Goal: Task Accomplishment & Management: Manage account settings

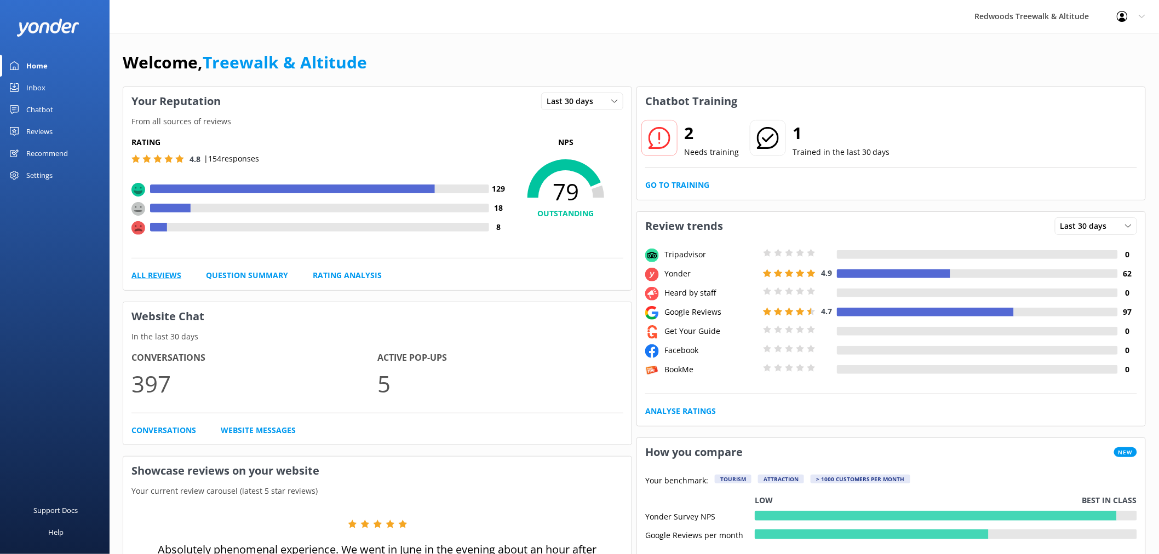
click at [170, 276] on link "All Reviews" at bounding box center [156, 275] width 50 height 12
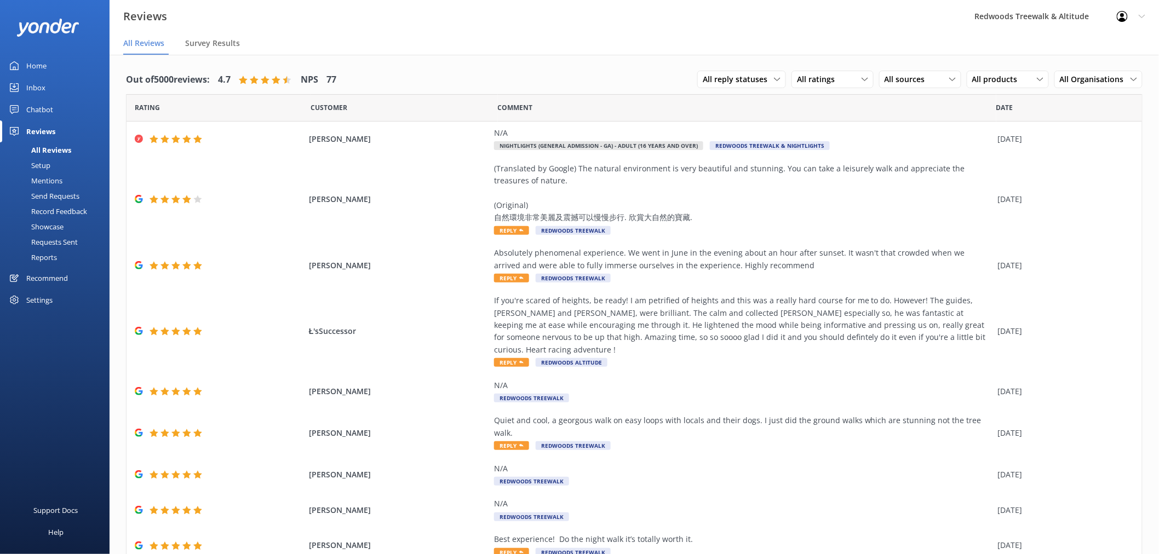
scroll to position [56, 0]
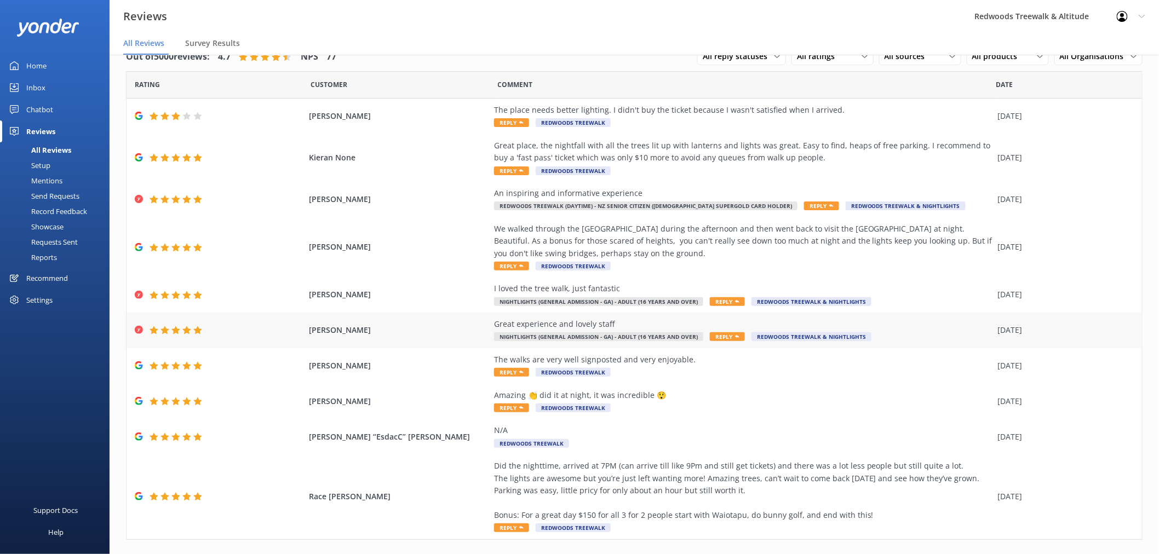
scroll to position [44, 0]
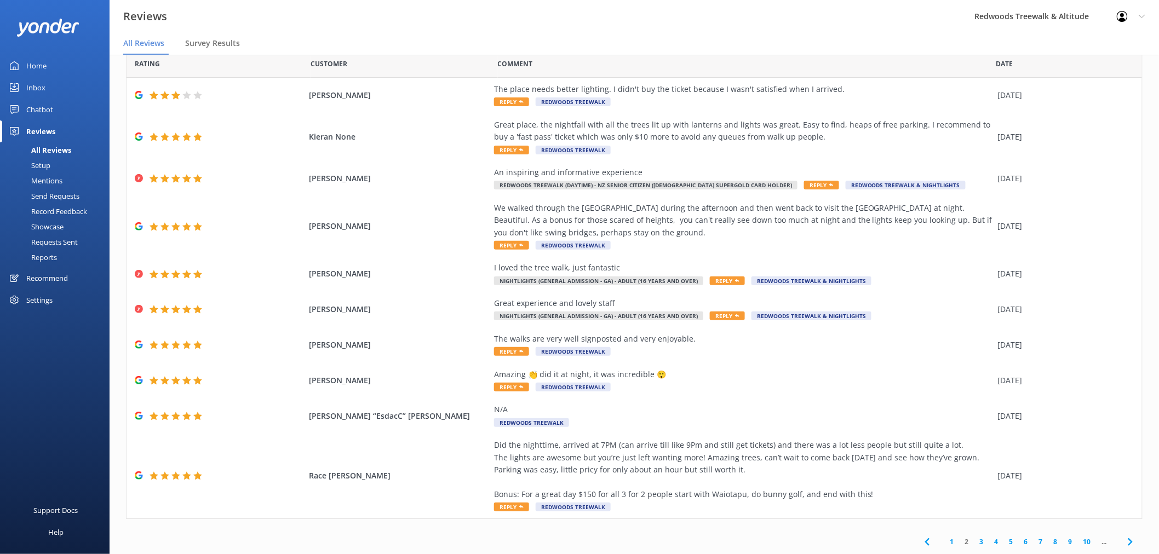
click at [989, 544] on link "4" at bounding box center [996, 542] width 15 height 10
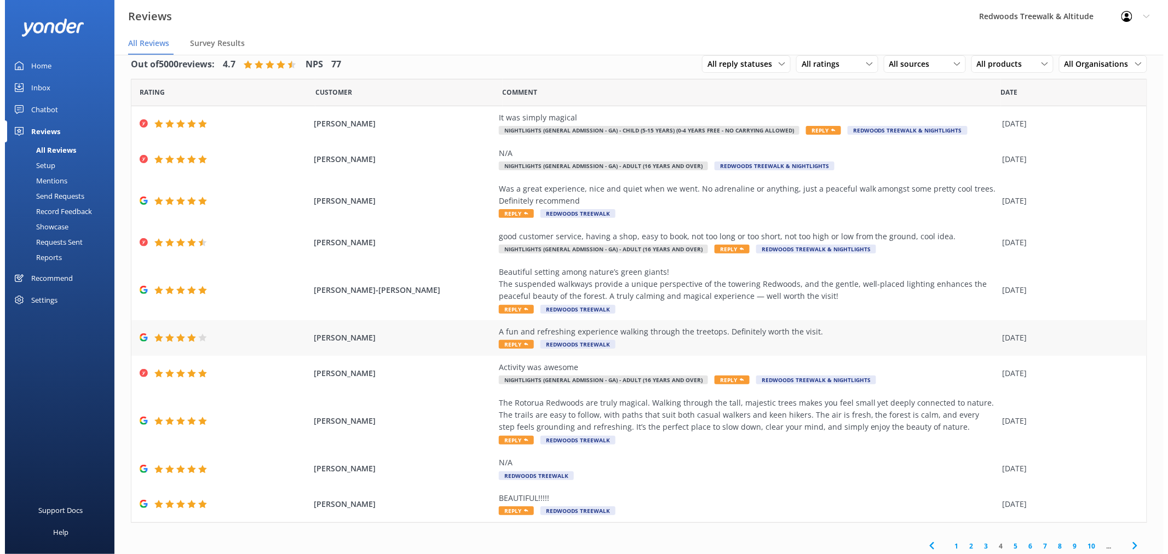
scroll to position [19, 0]
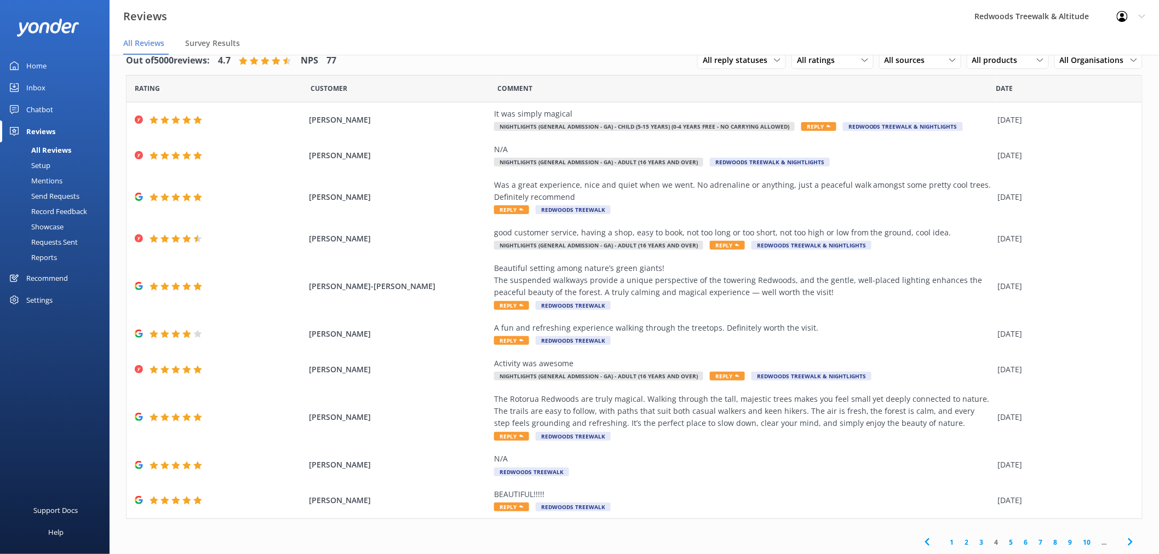
click at [48, 90] on link "Inbox" at bounding box center [55, 88] width 110 height 22
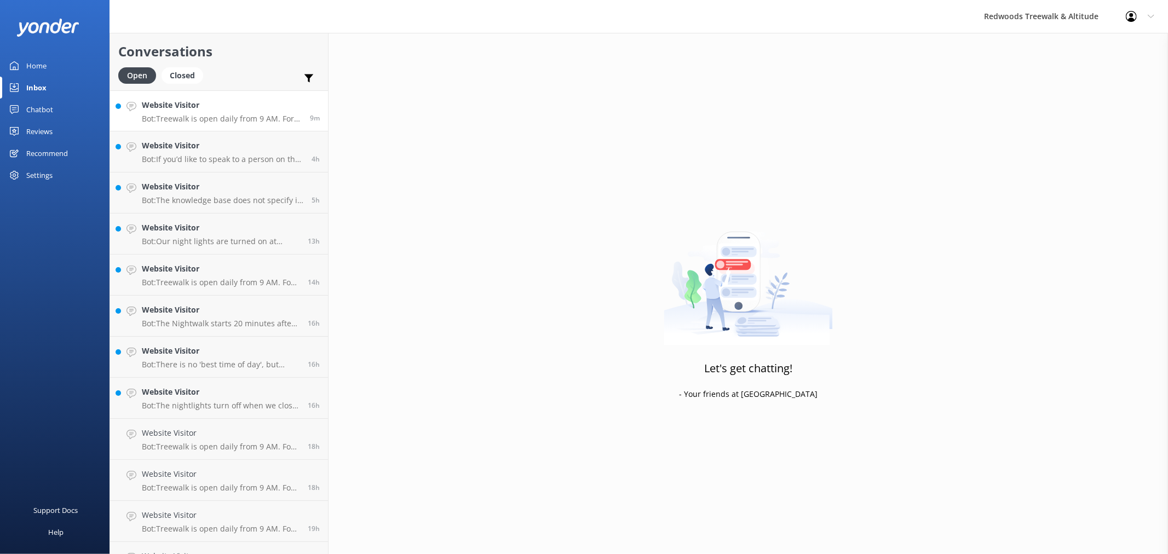
click at [234, 115] on p "Bot: Treewalk is open daily from 9 AM. For last ticket sold times, please check…" at bounding box center [222, 119] width 160 height 10
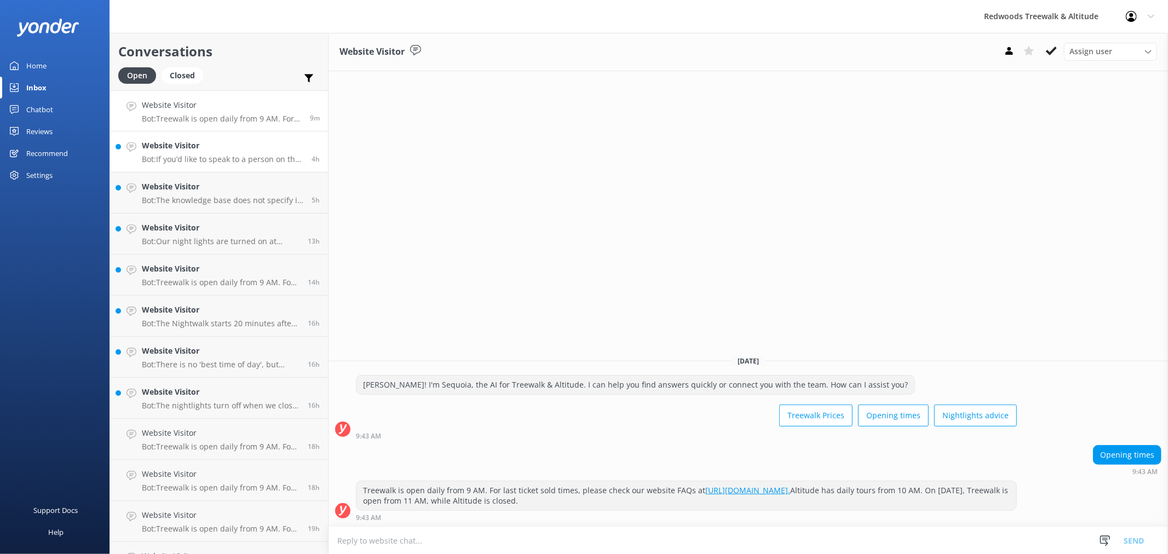
click at [226, 146] on h4 "Website Visitor" at bounding box center [223, 146] width 162 height 12
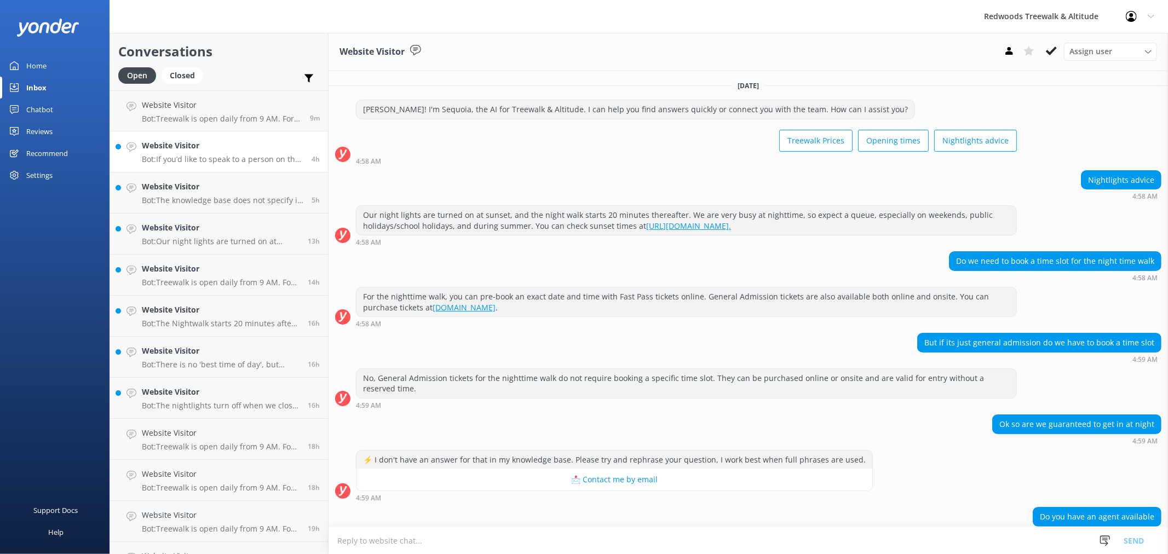
scroll to position [84, 0]
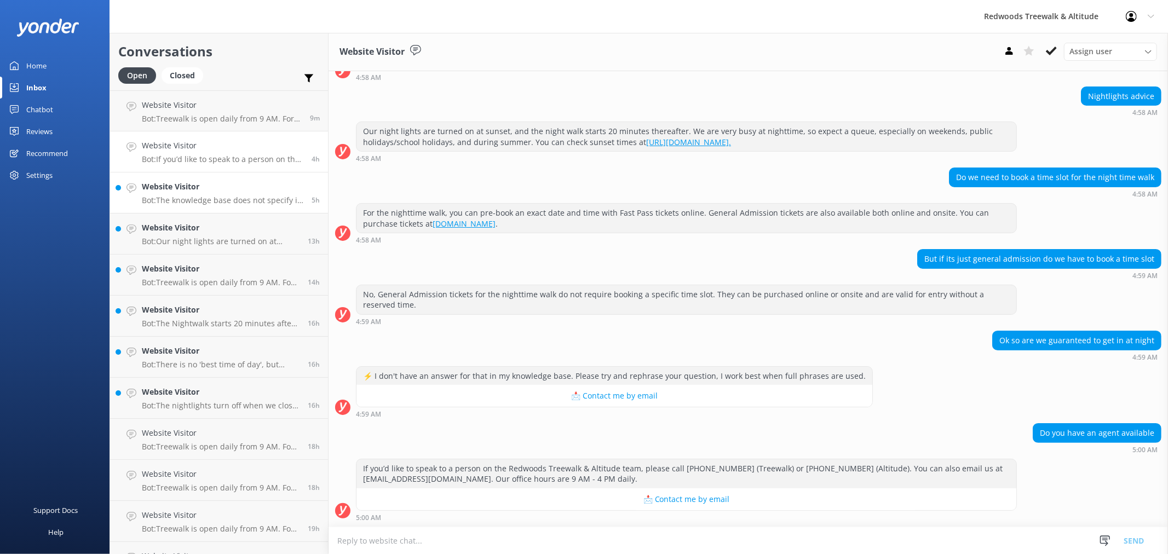
click at [188, 197] on p "Bot: The knowledge base does not specify if the first half of November is consi…" at bounding box center [223, 201] width 162 height 10
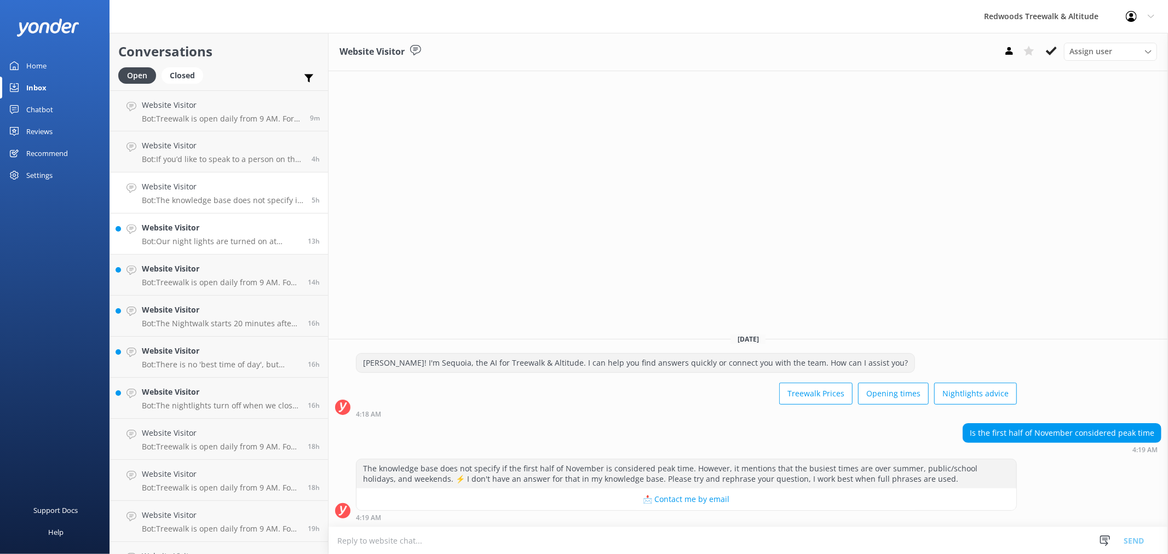
click at [209, 227] on h4 "Website Visitor" at bounding box center [221, 228] width 158 height 12
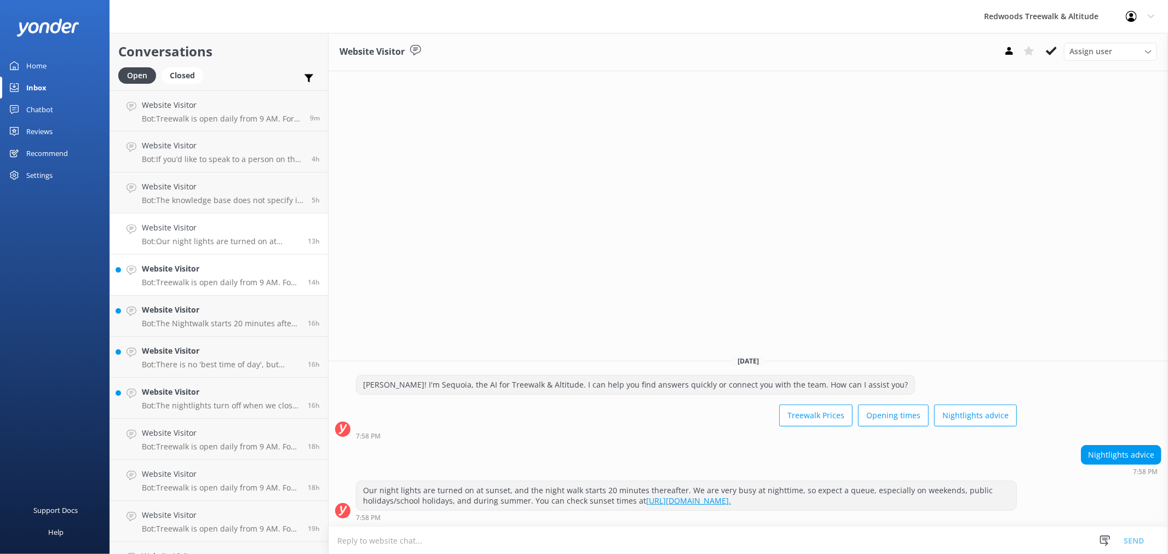
click at [205, 274] on h4 "Website Visitor" at bounding box center [221, 269] width 158 height 12
click at [210, 311] on h4 "Website Visitor" at bounding box center [221, 310] width 158 height 12
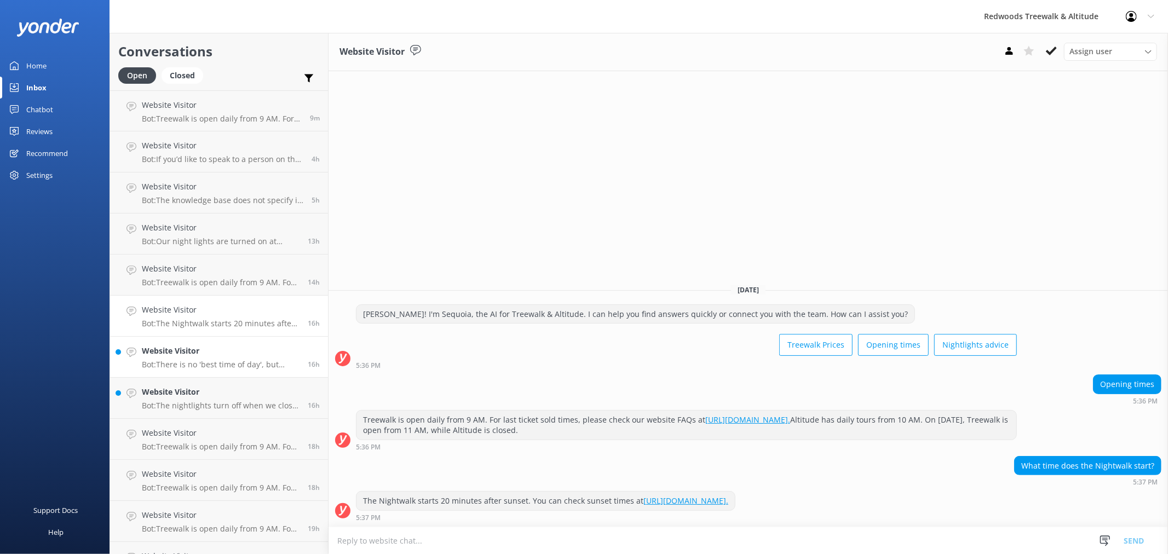
click at [220, 348] on h4 "Website Visitor" at bounding box center [221, 351] width 158 height 12
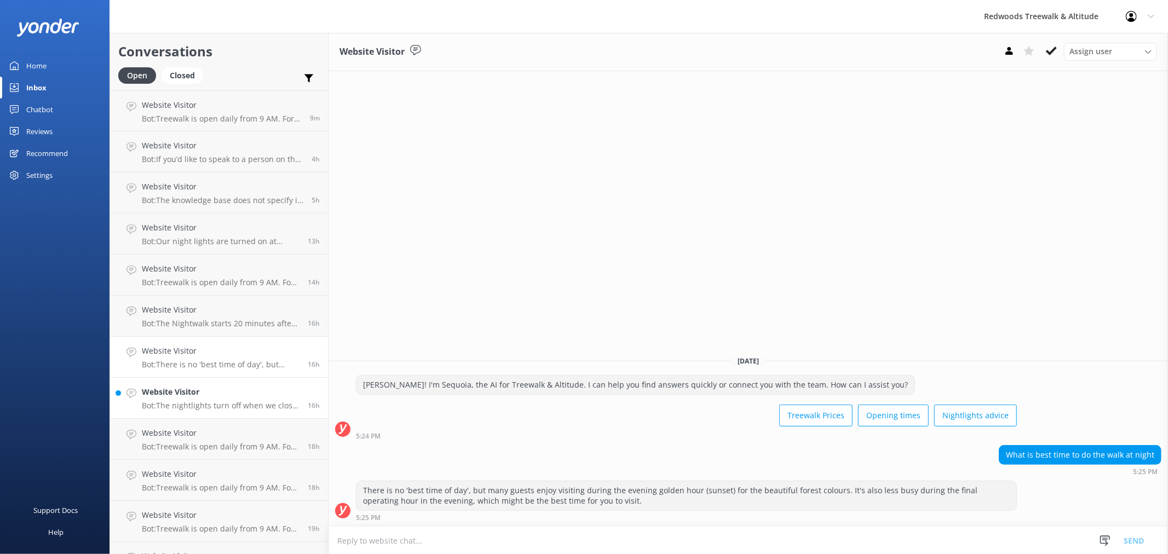
click at [215, 385] on link "Website Visitor Bot: The nightlights turn off when we close. You can find our c…" at bounding box center [219, 398] width 218 height 41
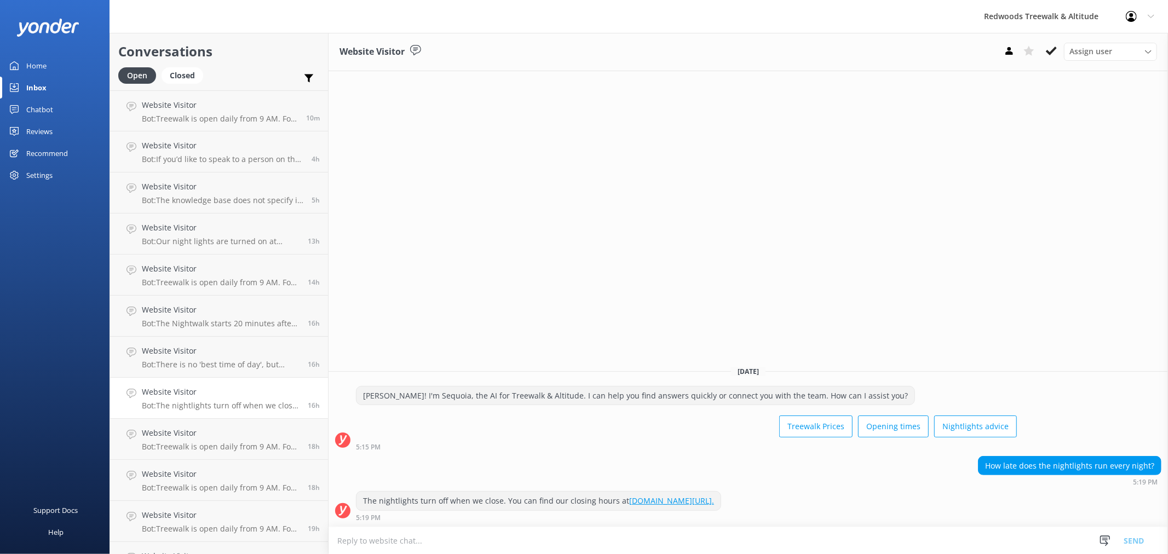
click at [59, 67] on link "Home" at bounding box center [55, 66] width 110 height 22
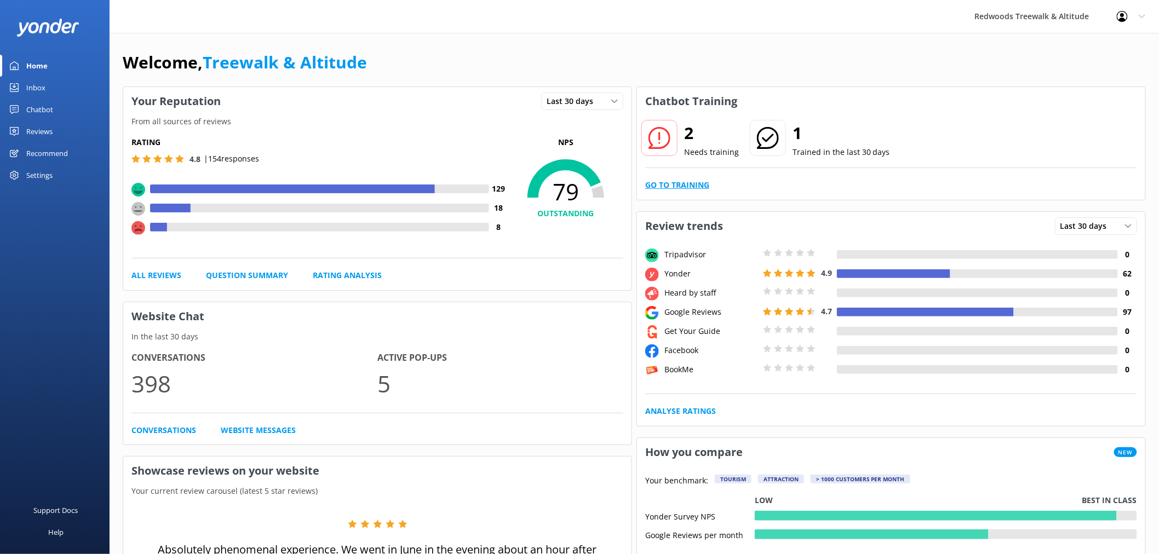
click at [676, 180] on link "Go to Training" at bounding box center [677, 185] width 64 height 12
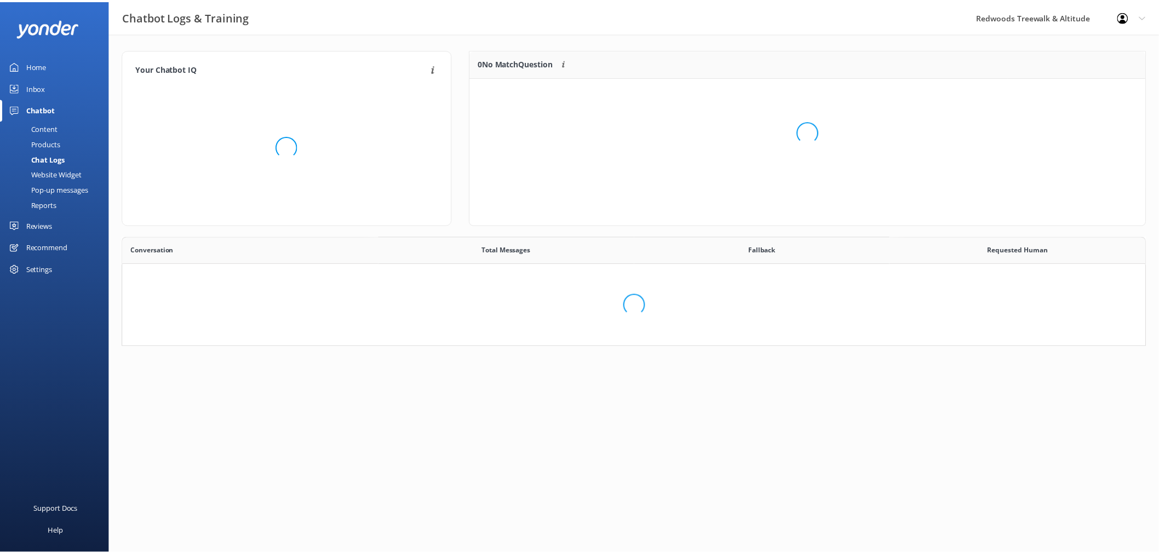
scroll to position [375, 1013]
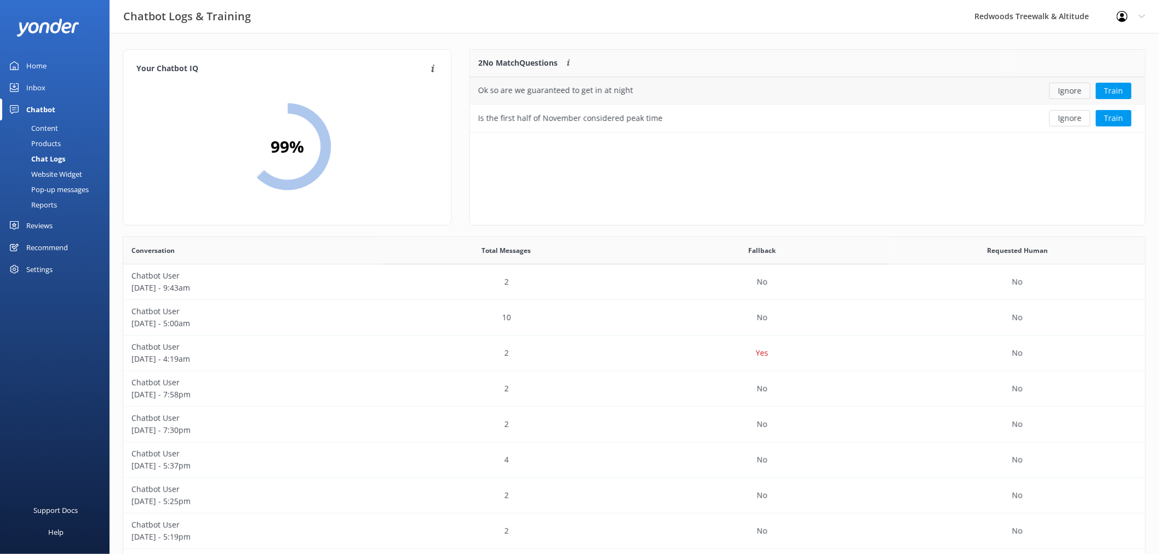
click at [1070, 88] on button "Ignore" at bounding box center [1069, 91] width 41 height 16
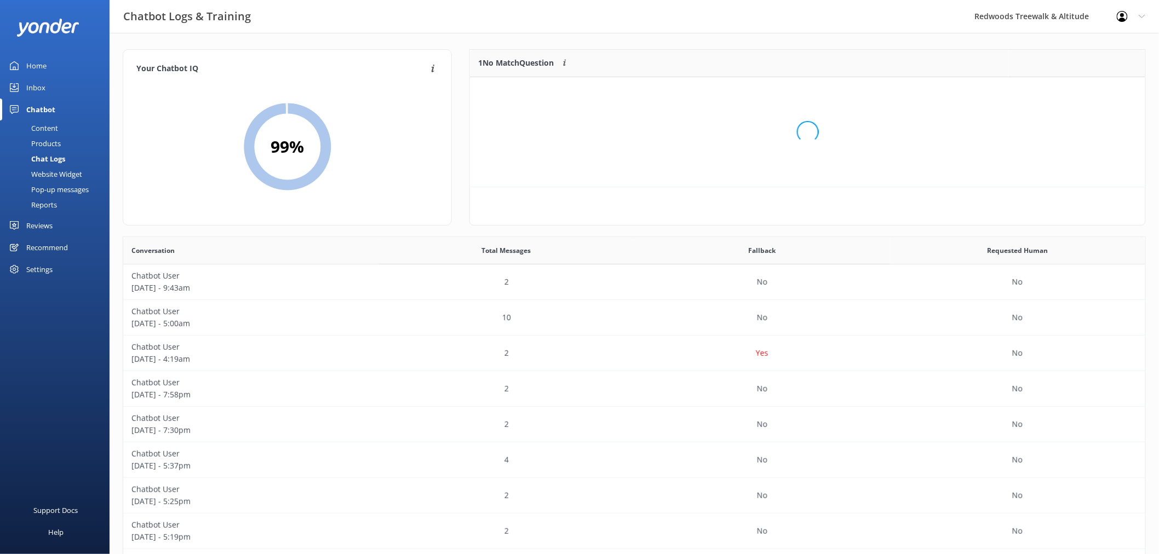
scroll to position [46, 665]
click at [1070, 88] on button "Ignore" at bounding box center [1069, 91] width 41 height 16
click at [50, 64] on link "Home" at bounding box center [55, 66] width 110 height 22
